Goal: Navigation & Orientation: Find specific page/section

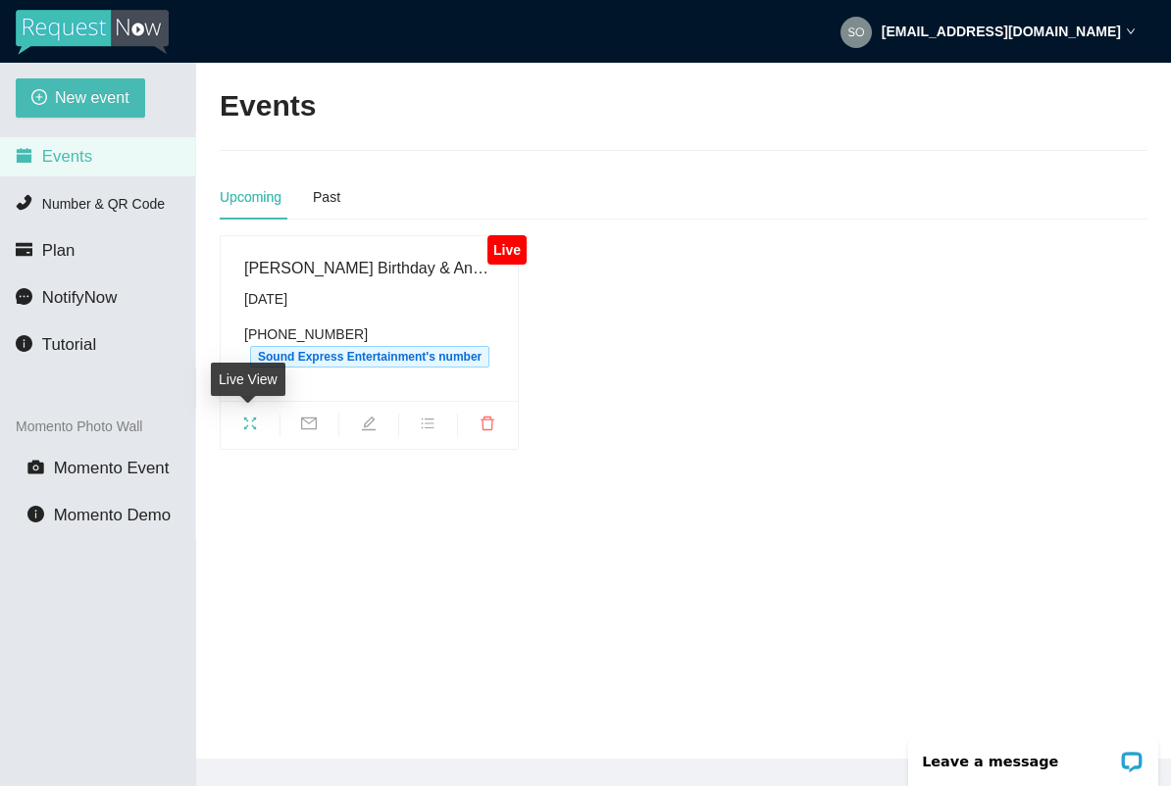
click at [249, 416] on icon "fullscreen" at bounding box center [250, 424] width 16 height 16
